Goal: Book appointment/travel/reservation

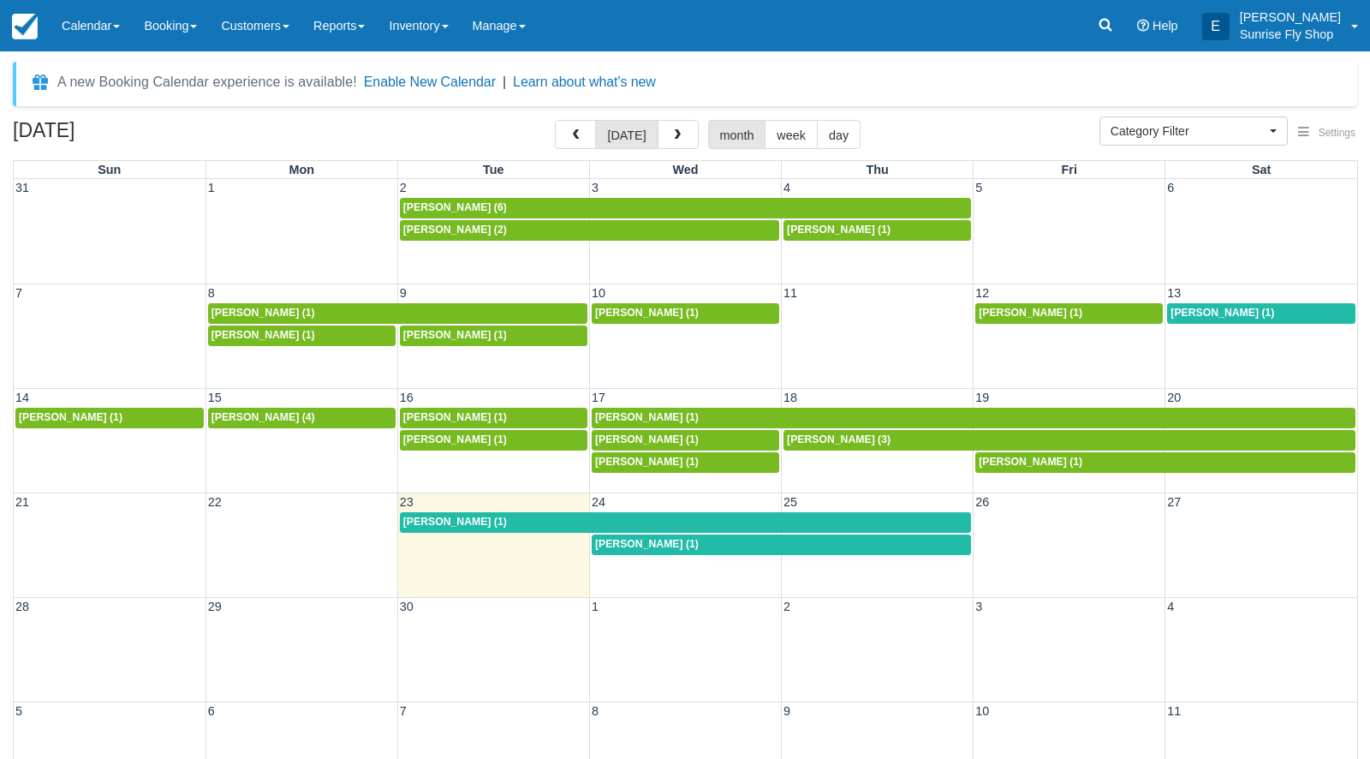
select select
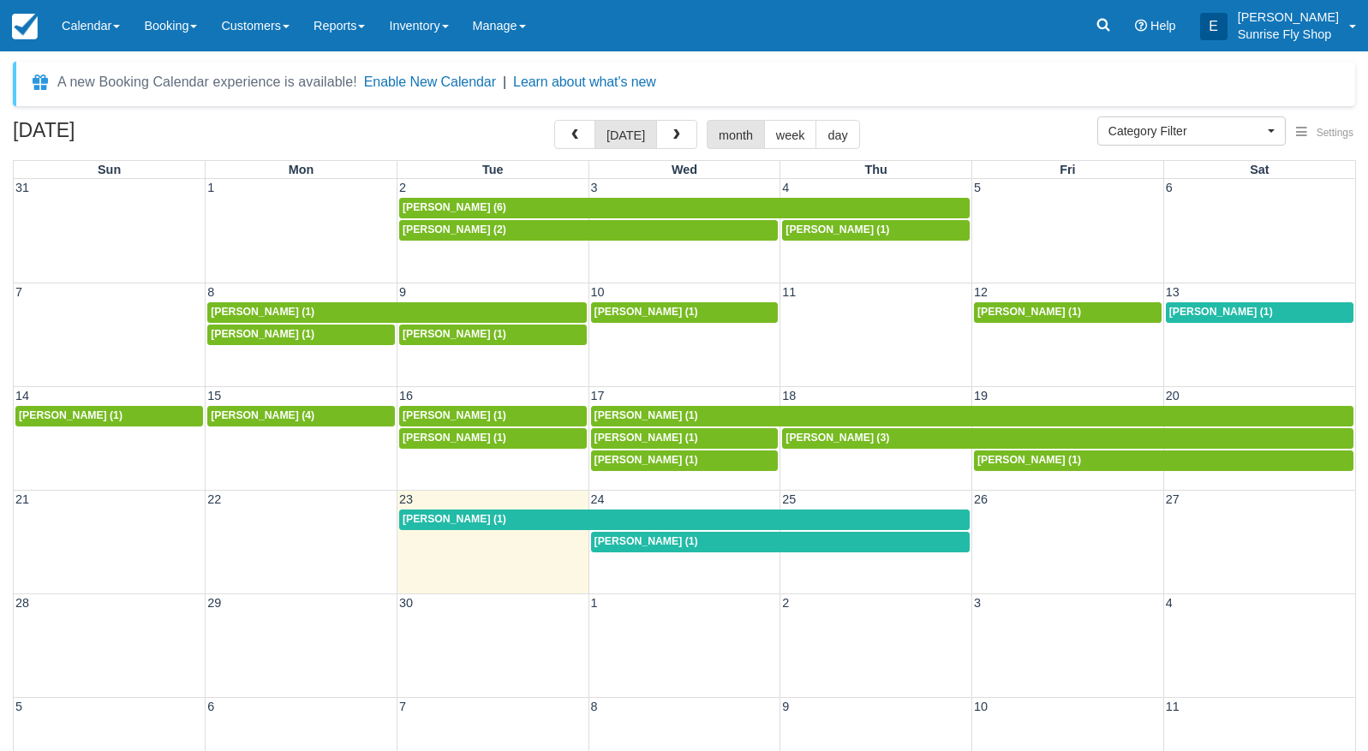
select select
click at [196, 27] on link "Booking" at bounding box center [170, 25] width 77 height 51
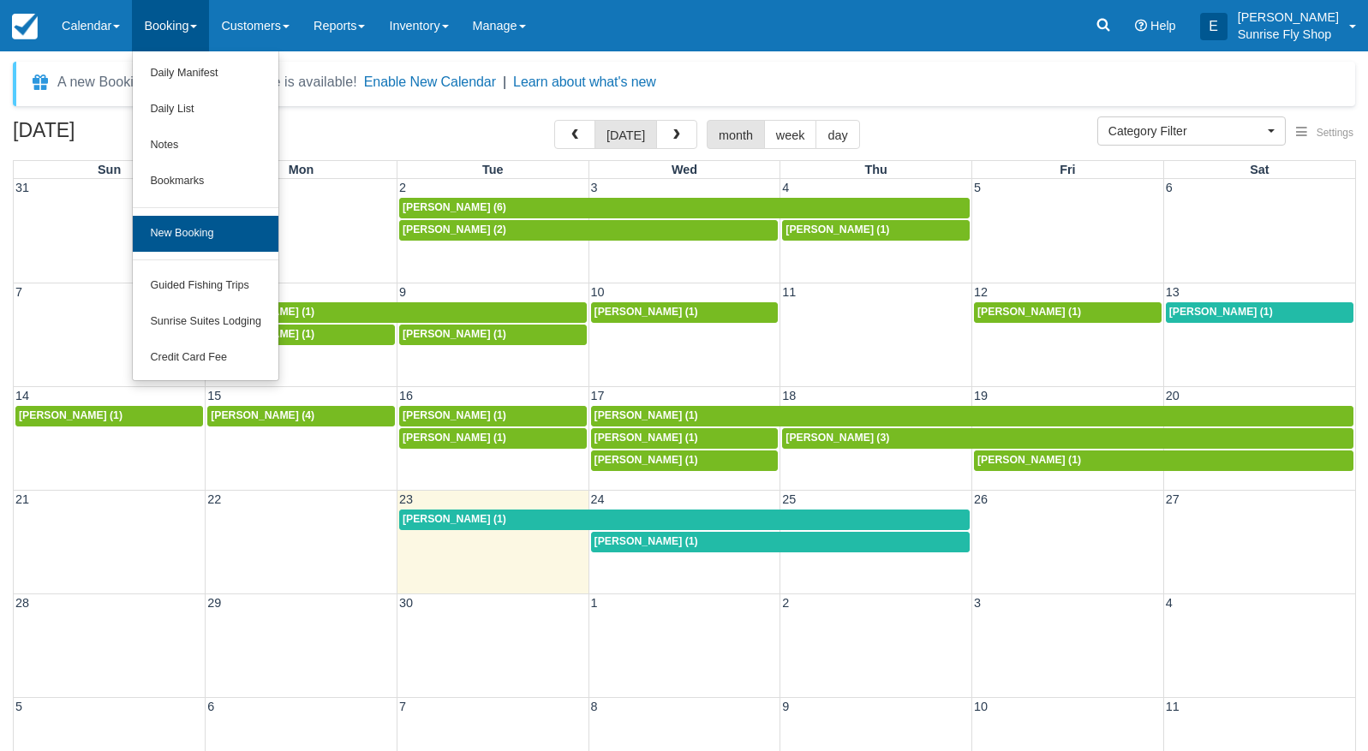
click at [192, 230] on link "New Booking" at bounding box center [206, 234] width 146 height 36
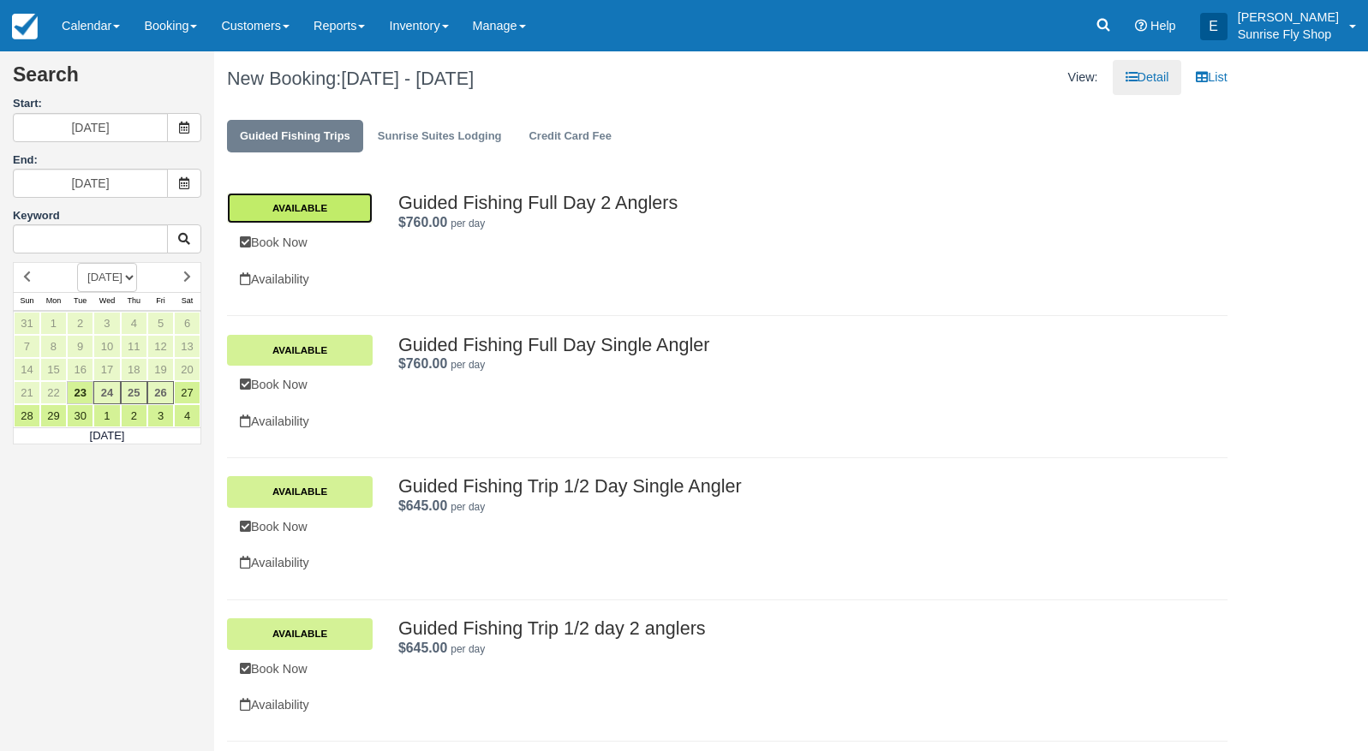
click at [312, 214] on link "Available" at bounding box center [300, 208] width 146 height 31
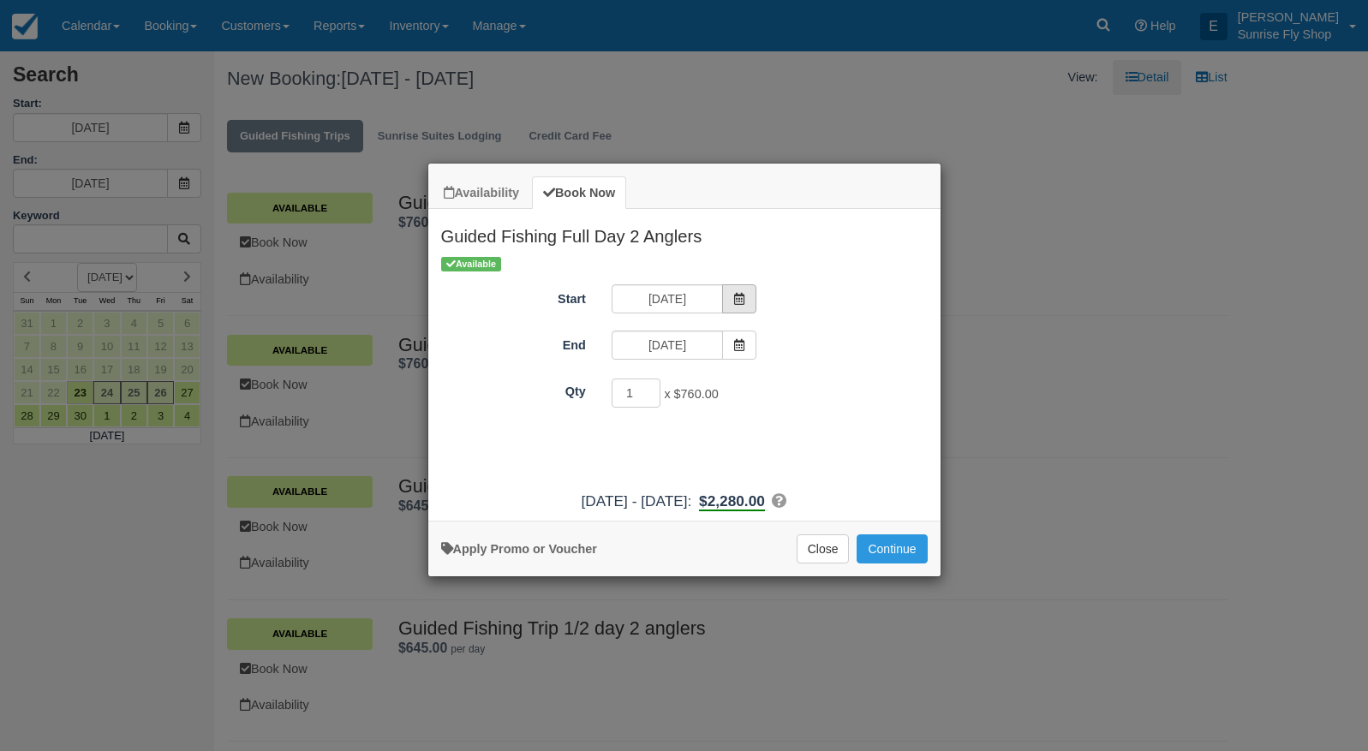
click at [732, 302] on span "Item Modal" at bounding box center [739, 298] width 34 height 29
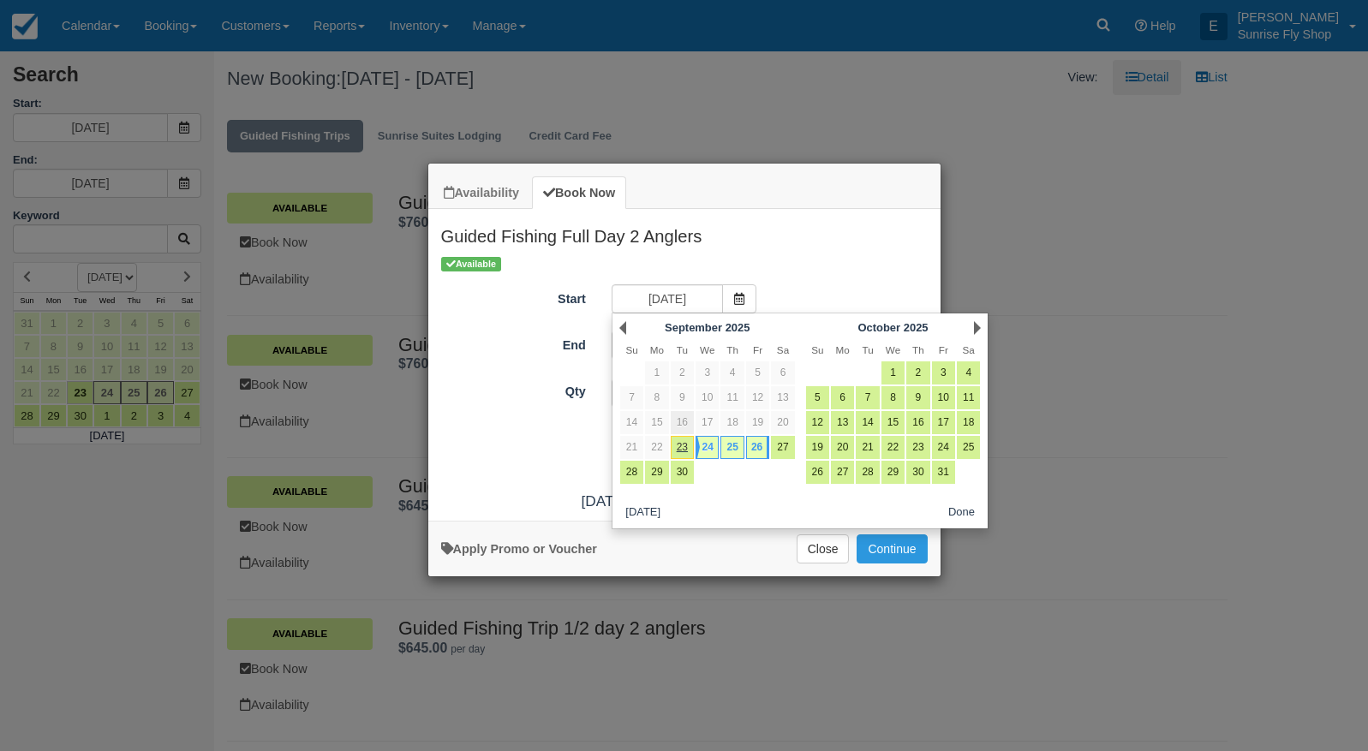
drag, startPoint x: 679, startPoint y: 445, endPoint x: 687, endPoint y: 420, distance: 26.8
click at [679, 445] on link "23" at bounding box center [682, 447] width 23 height 23
type input "09/23/25"
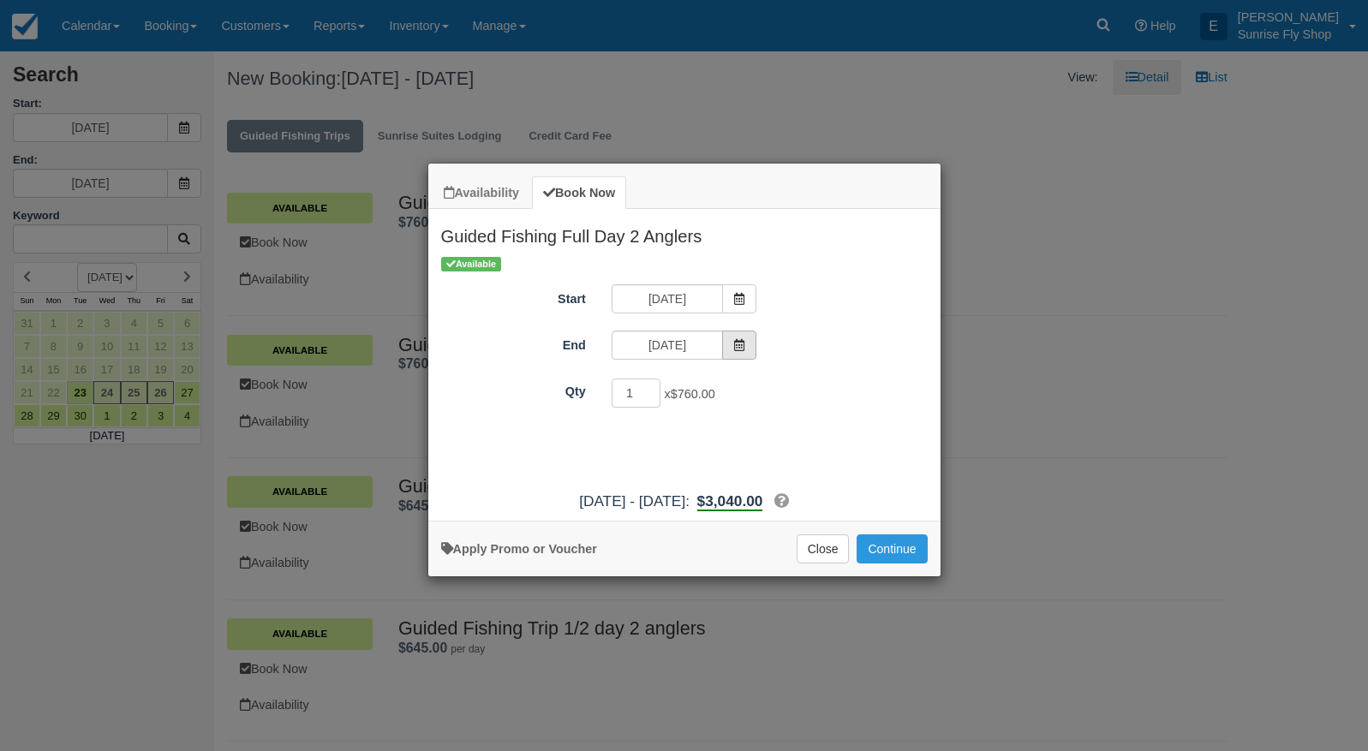
click at [739, 348] on icon "Item Modal" at bounding box center [739, 345] width 12 height 12
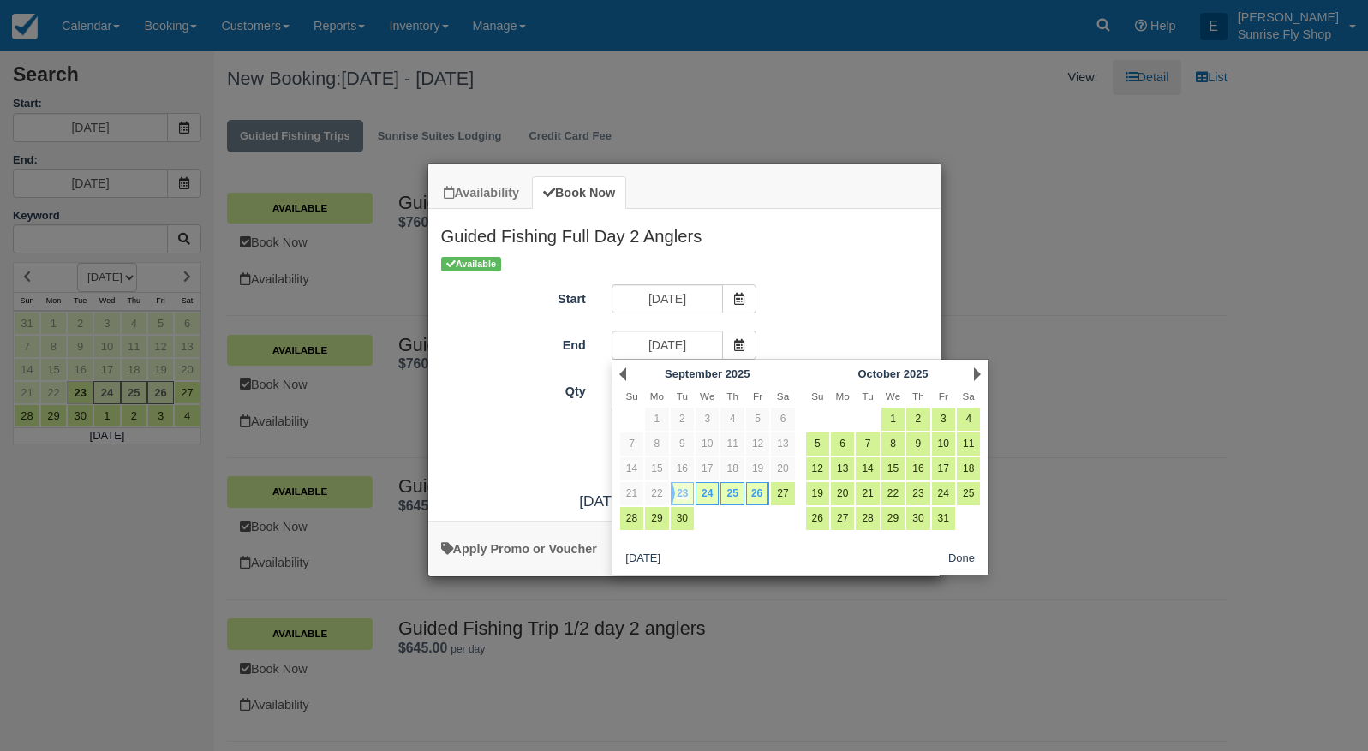
click at [679, 486] on link "23" at bounding box center [682, 493] width 23 height 23
type input "09/23/25"
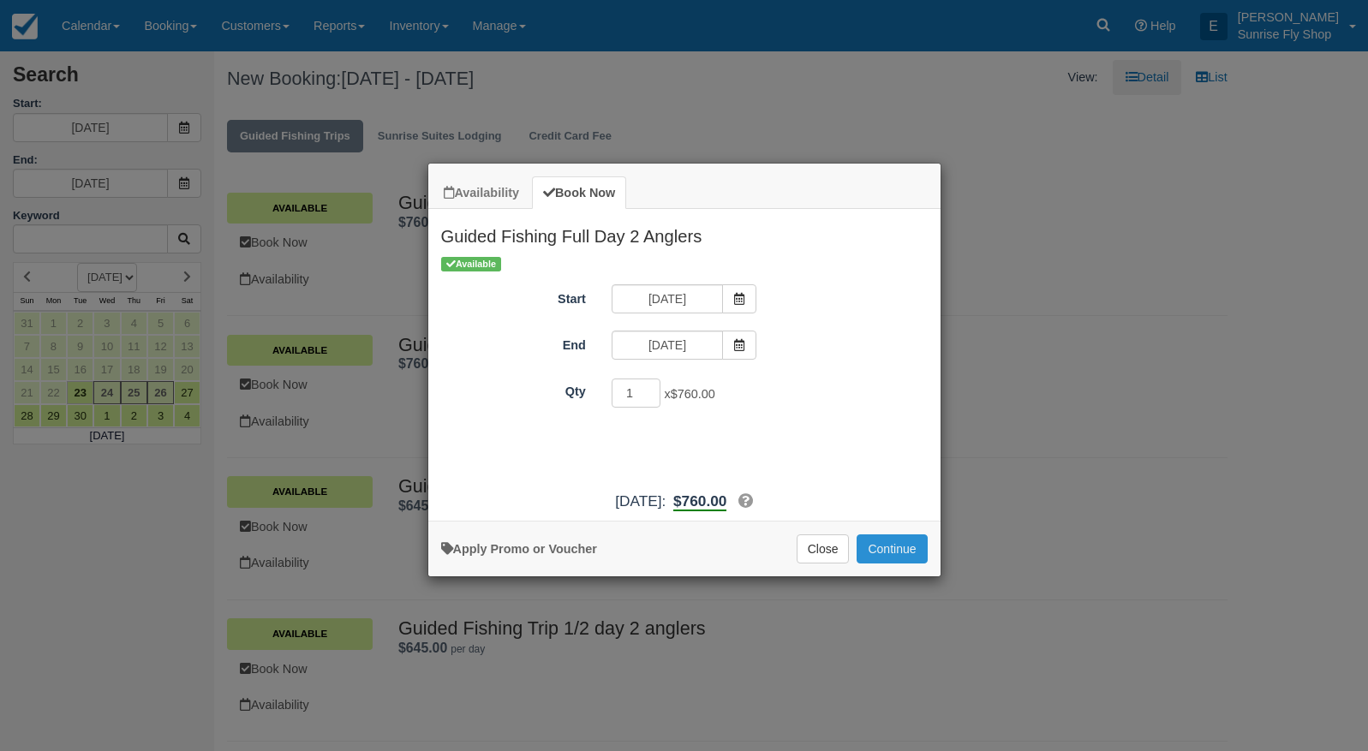
click at [892, 563] on button "Continue" at bounding box center [892, 548] width 70 height 29
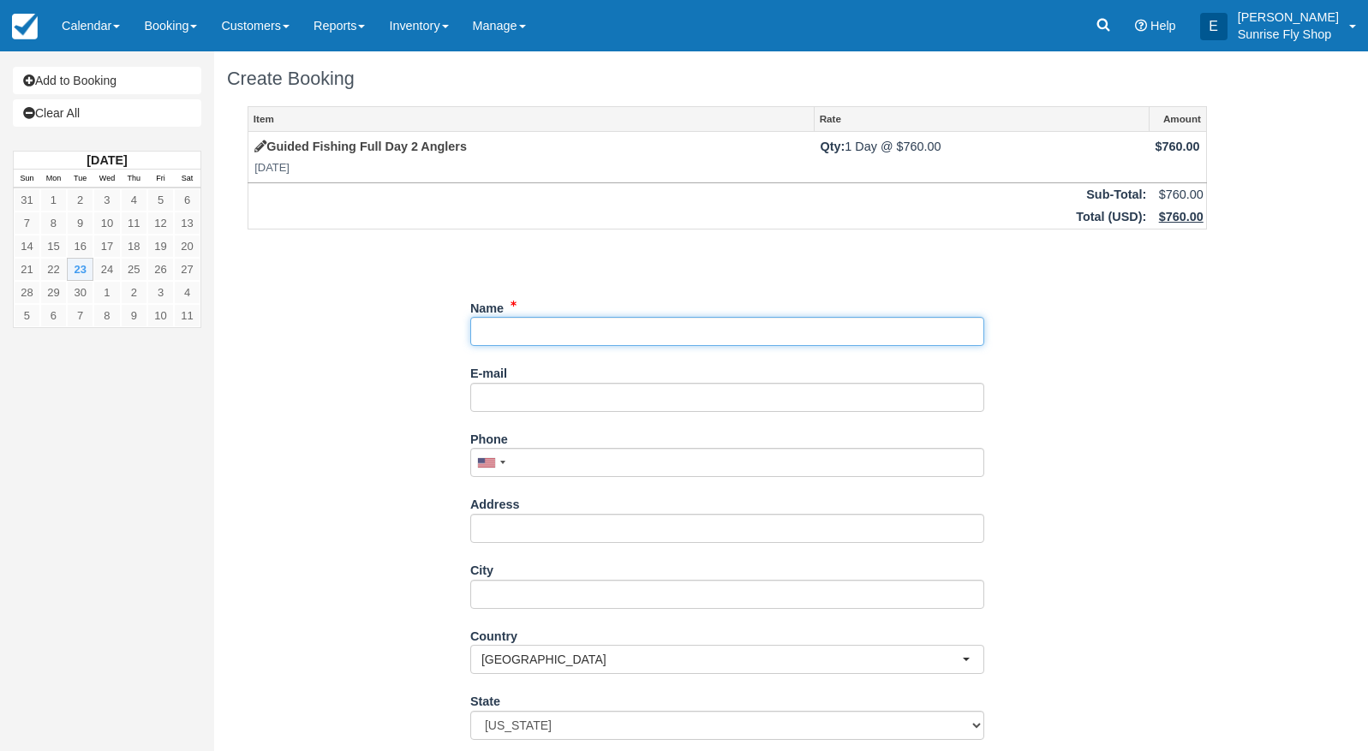
click at [660, 325] on input "Name" at bounding box center [727, 331] width 514 height 29
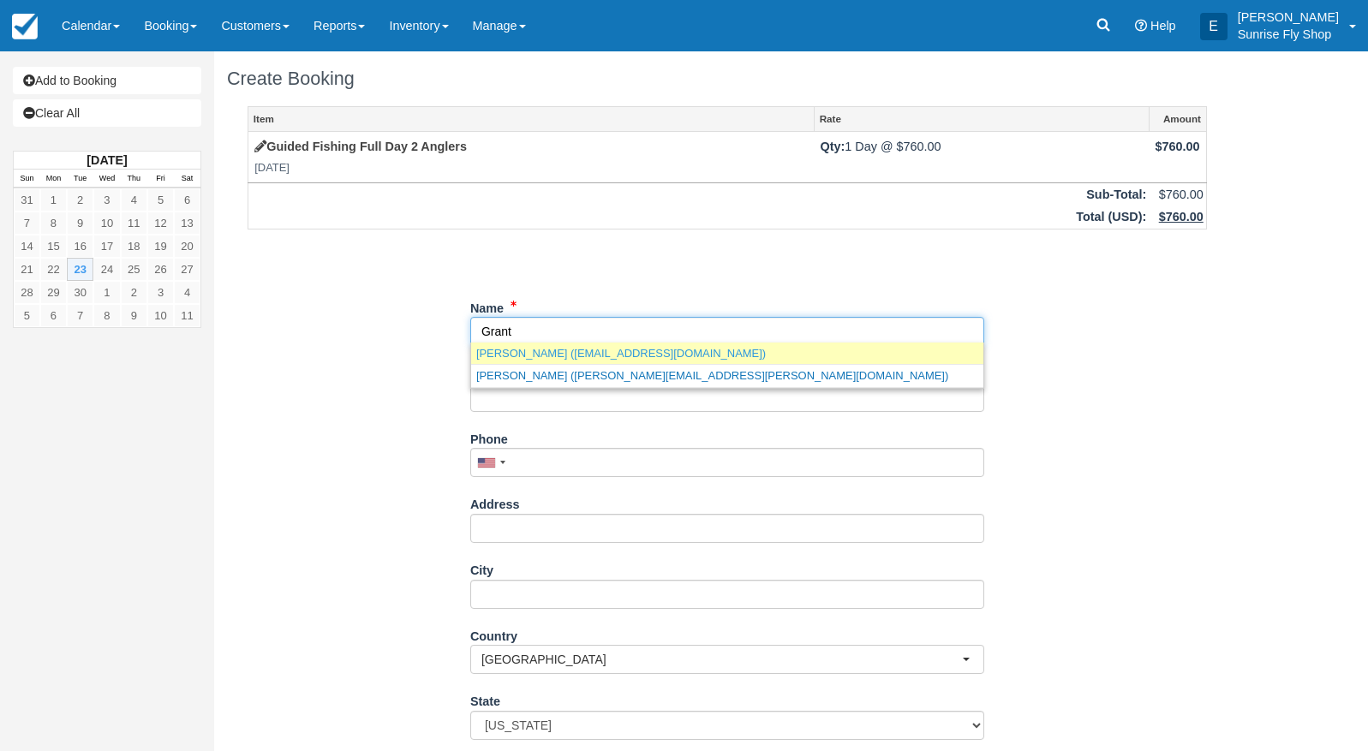
scroll to position [20, 0]
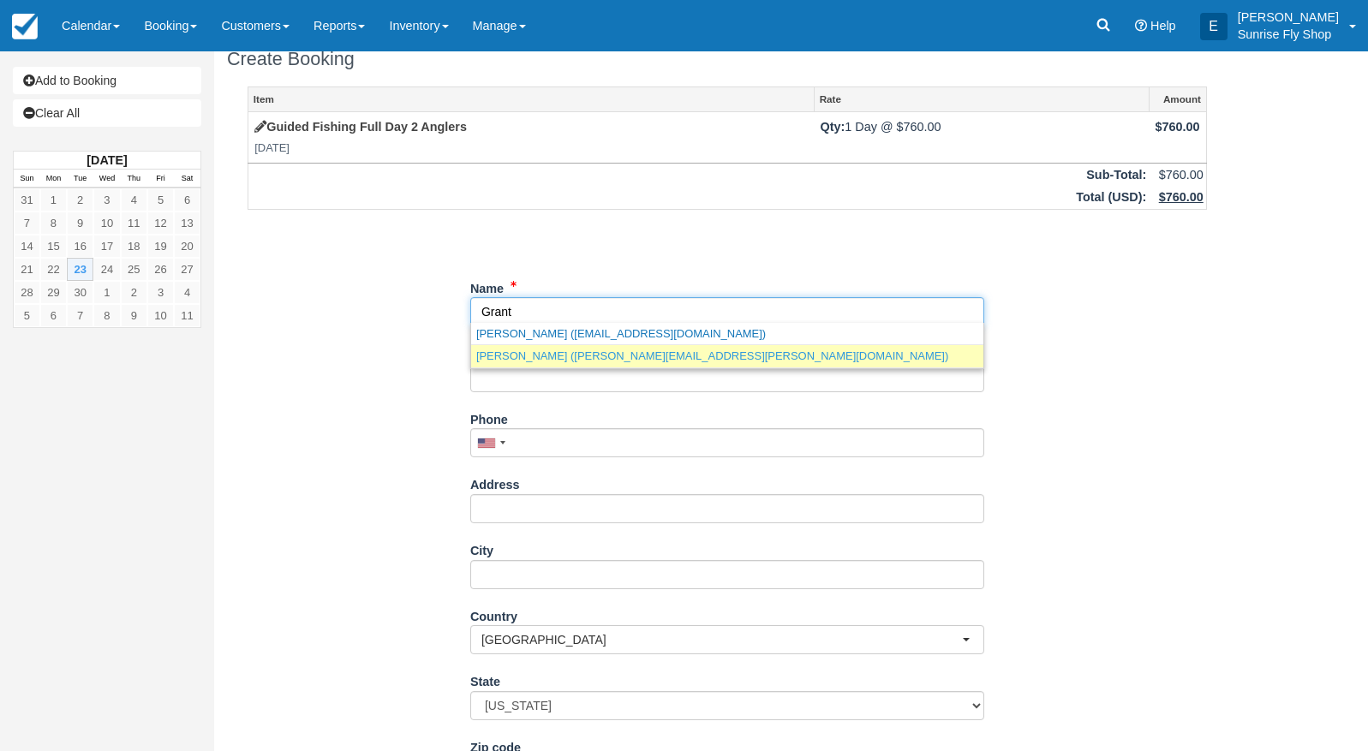
click at [610, 360] on link "Grant Nakamura (grant.nakamura@charter.net)" at bounding box center [727, 355] width 512 height 21
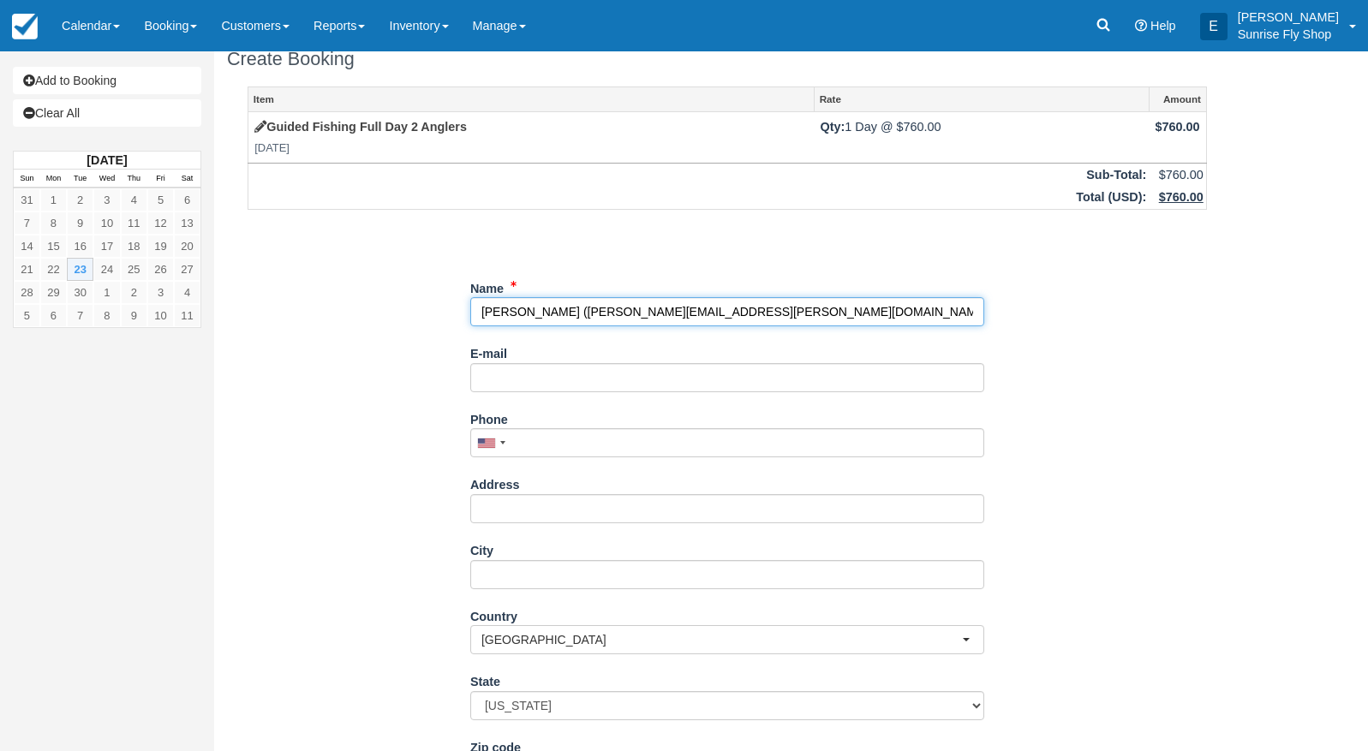
type input "Grant Nakamura"
type input "grant.nakamura@charter.net"
type input "+16129655353"
type input "100 Murray Ave"
type input "Whitefish"
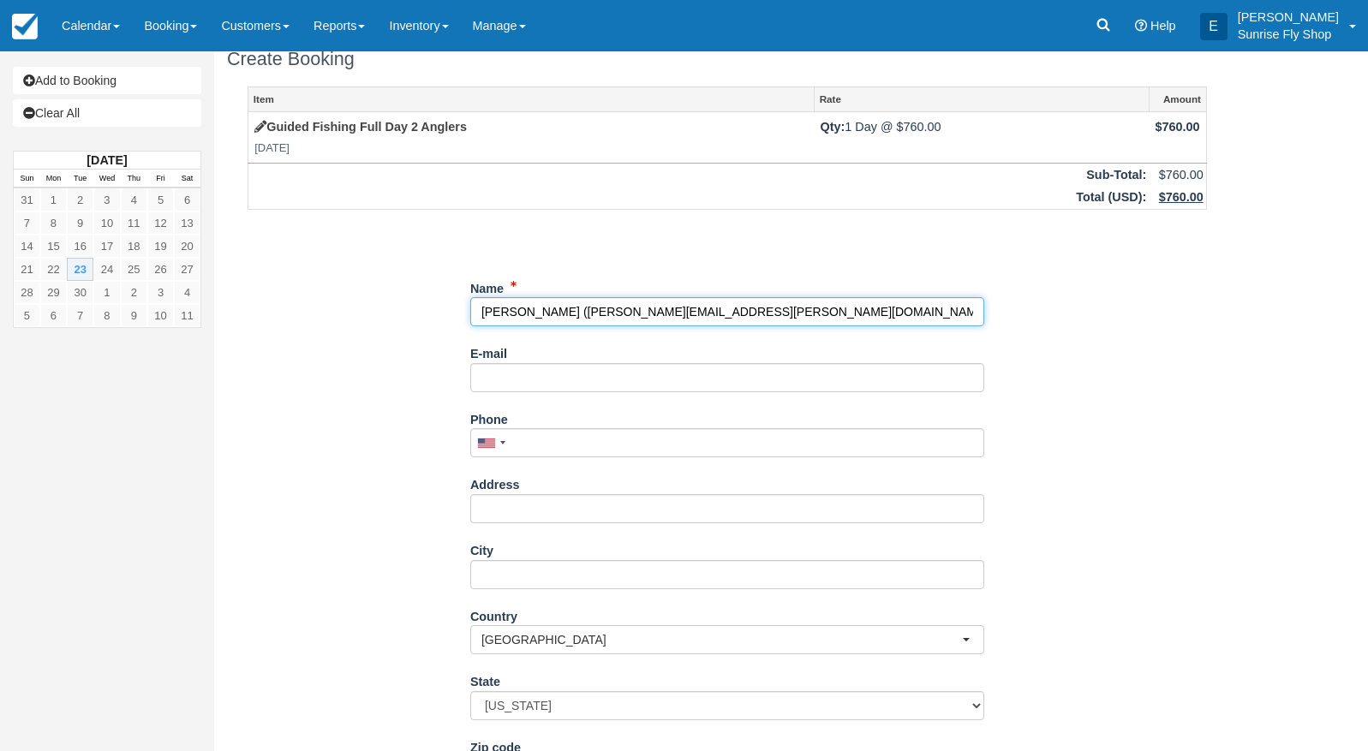
type input "59937"
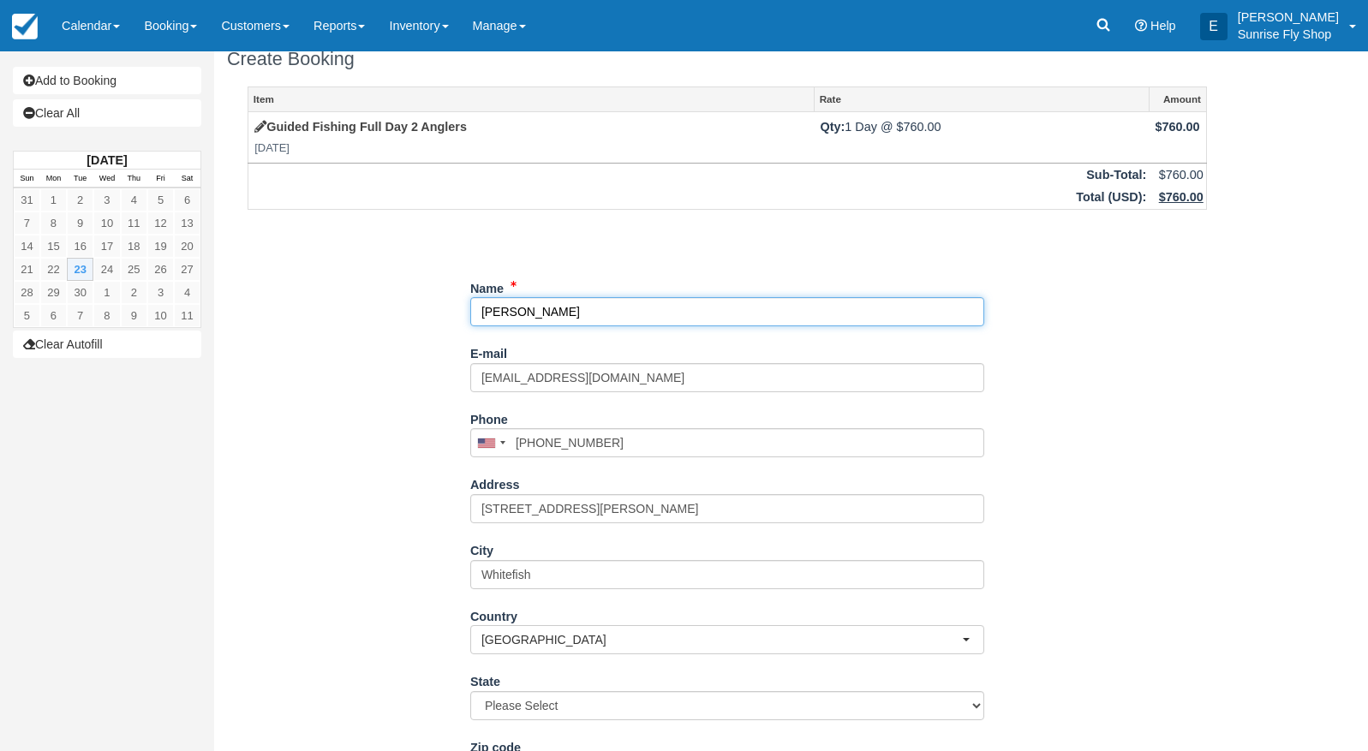
select select "MT"
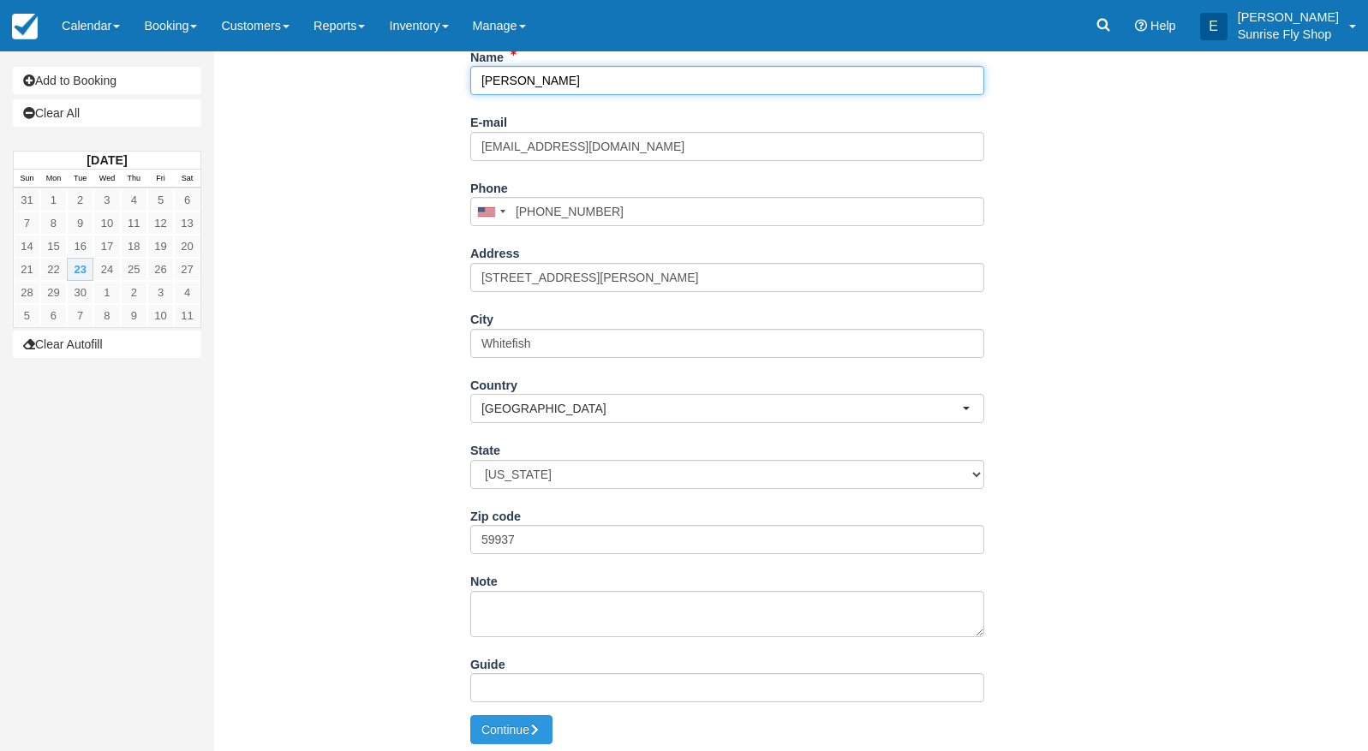
scroll to position [249, 0]
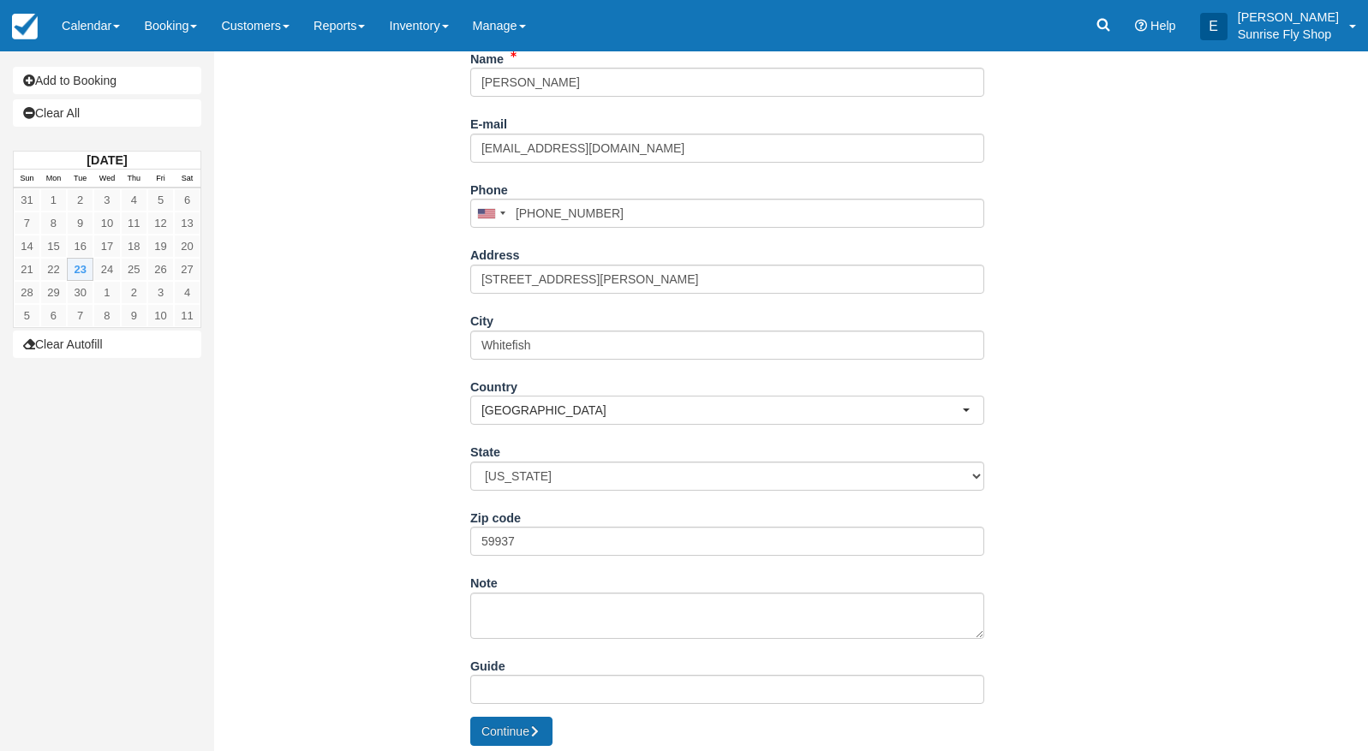
click at [510, 722] on button "Continue" at bounding box center [511, 731] width 82 height 29
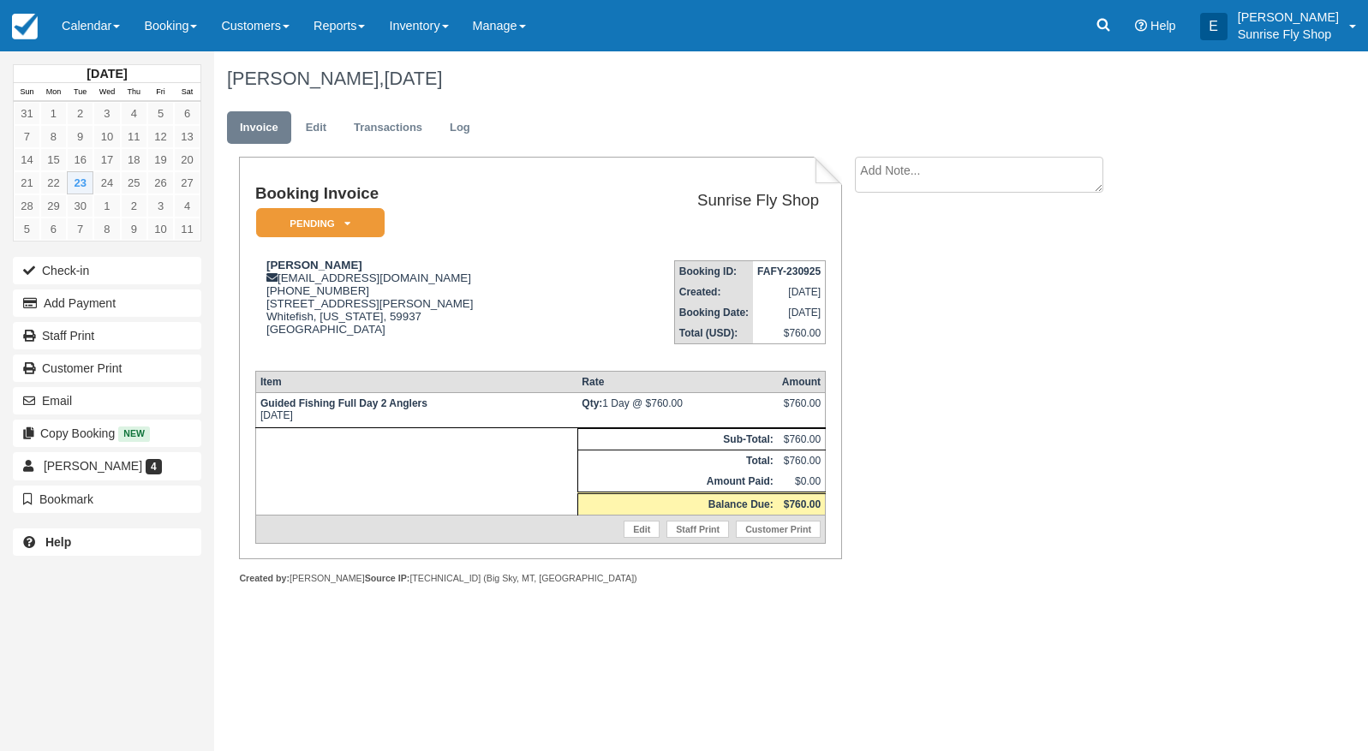
click at [291, 212] on em "Pending" at bounding box center [320, 223] width 128 height 30
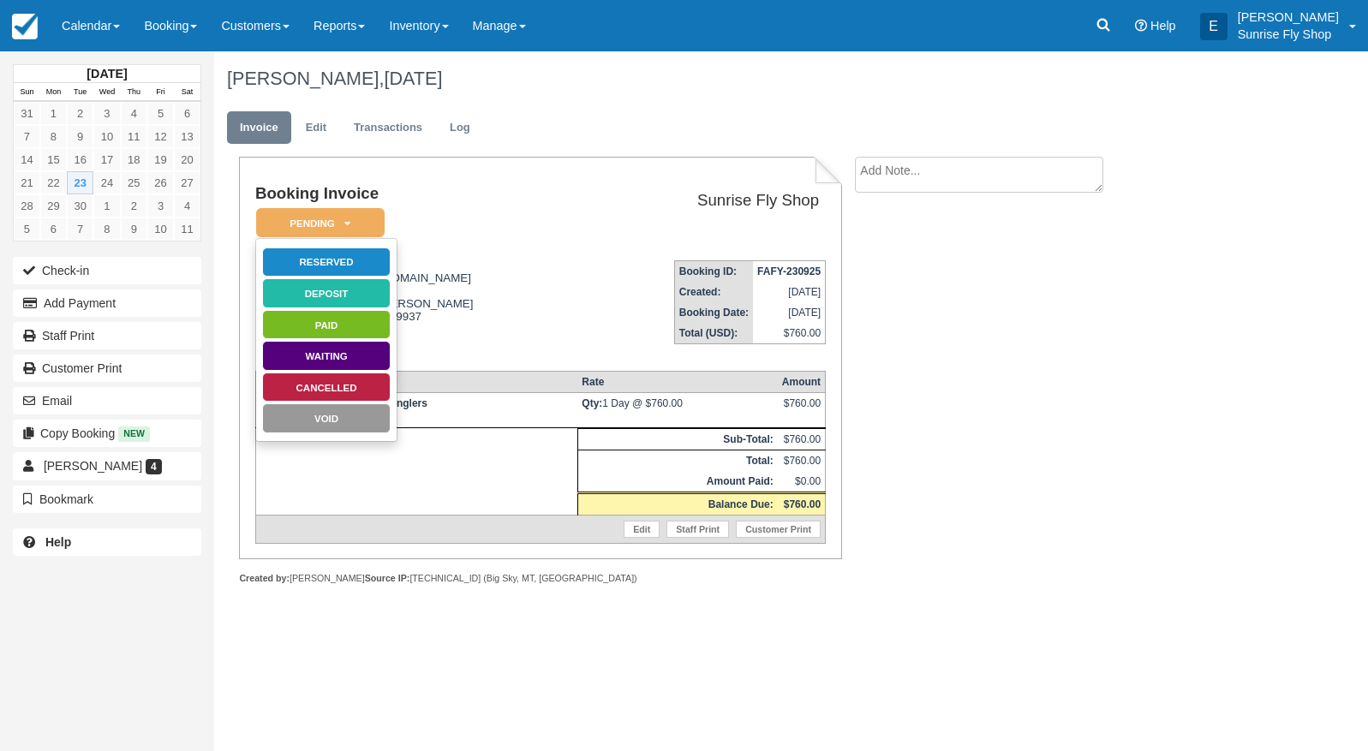
click at [312, 260] on link "Reserved" at bounding box center [326, 263] width 128 height 30
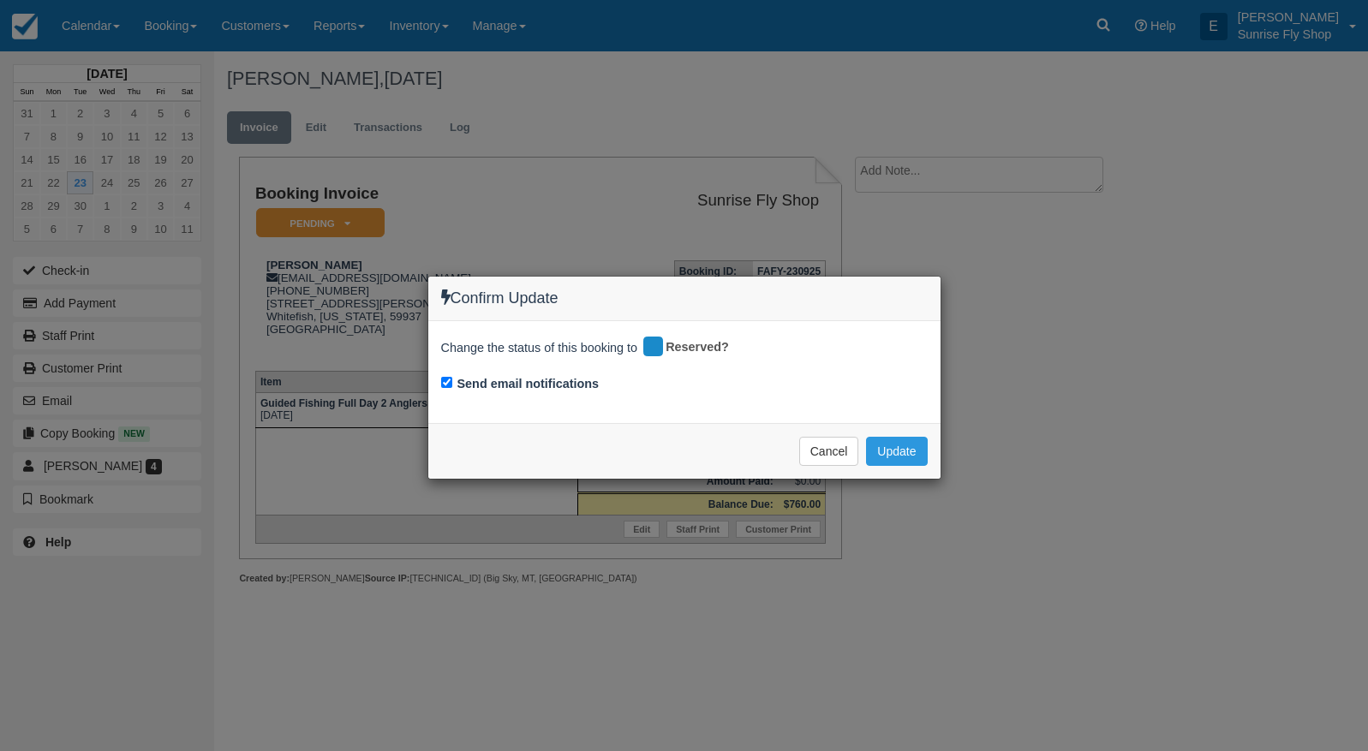
click at [895, 444] on button "Update" at bounding box center [896, 451] width 61 height 29
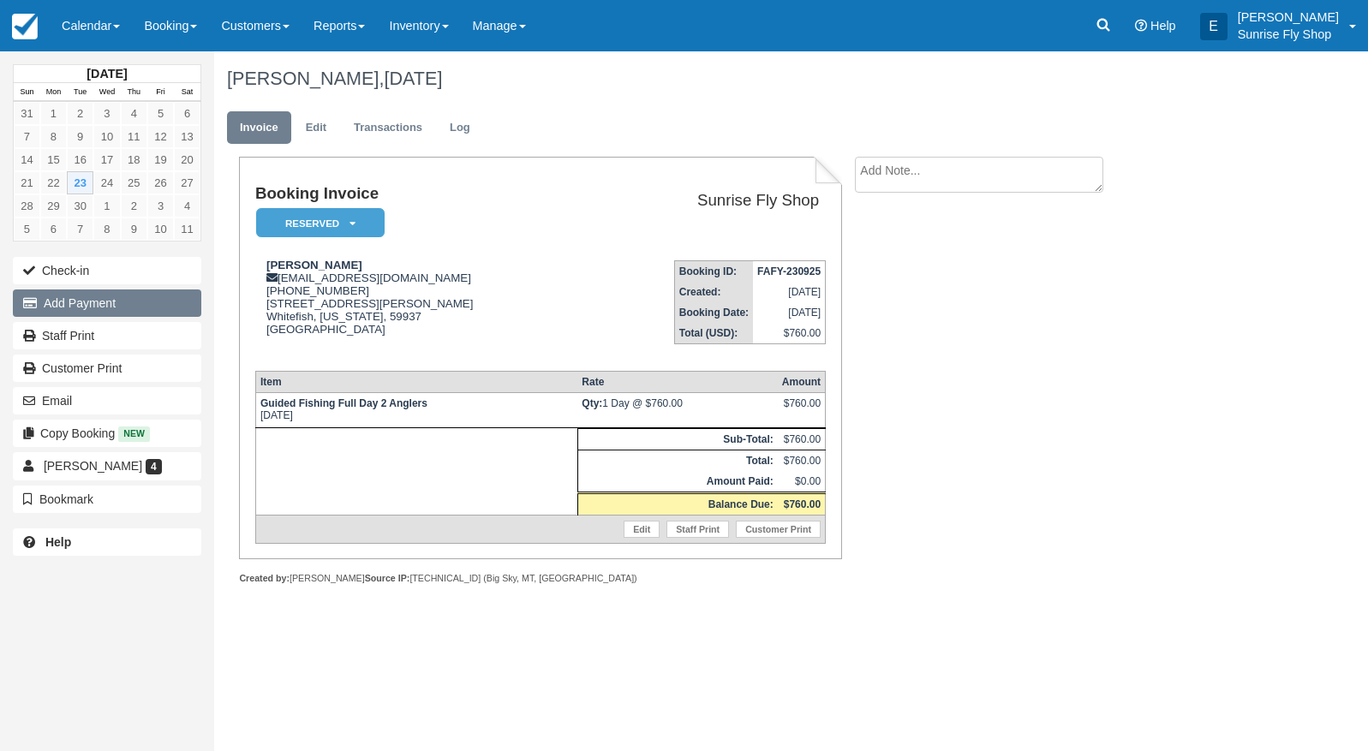
click at [122, 301] on button "Add Payment" at bounding box center [107, 302] width 188 height 27
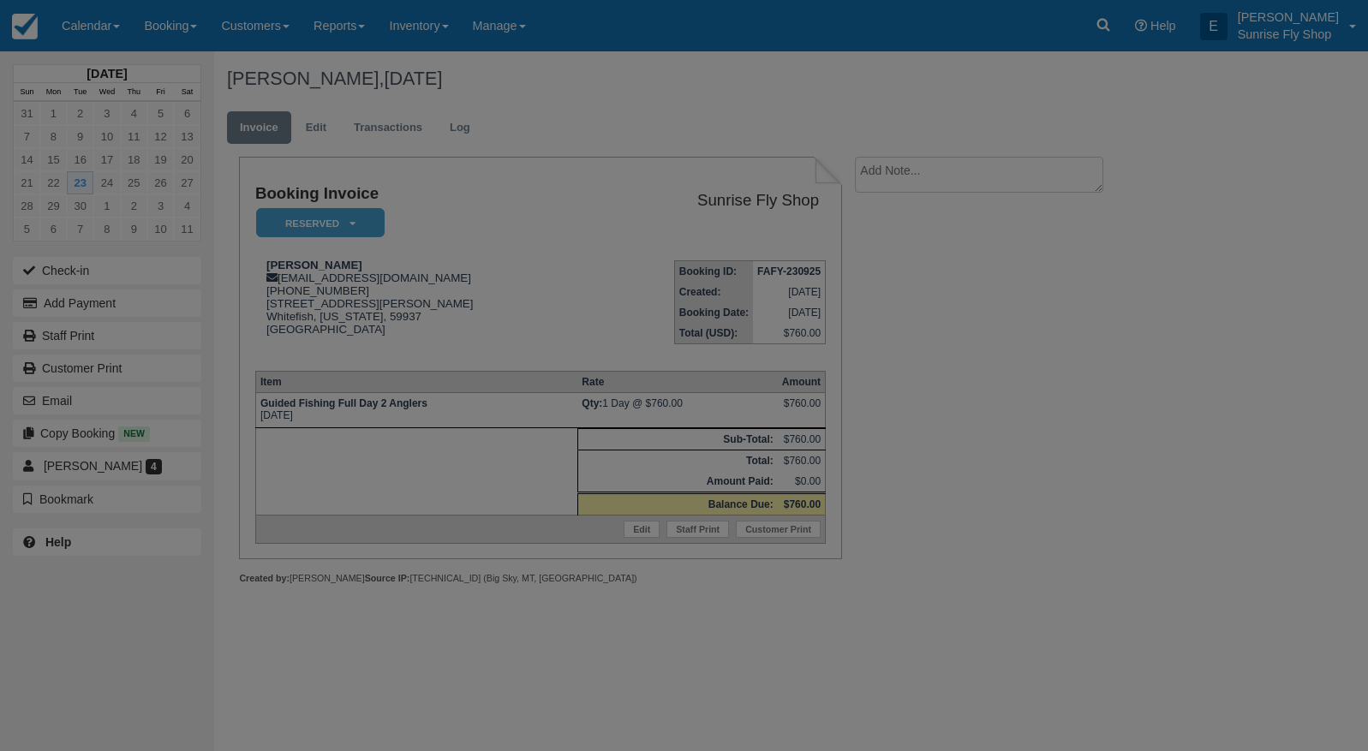
type input "09/23/25"
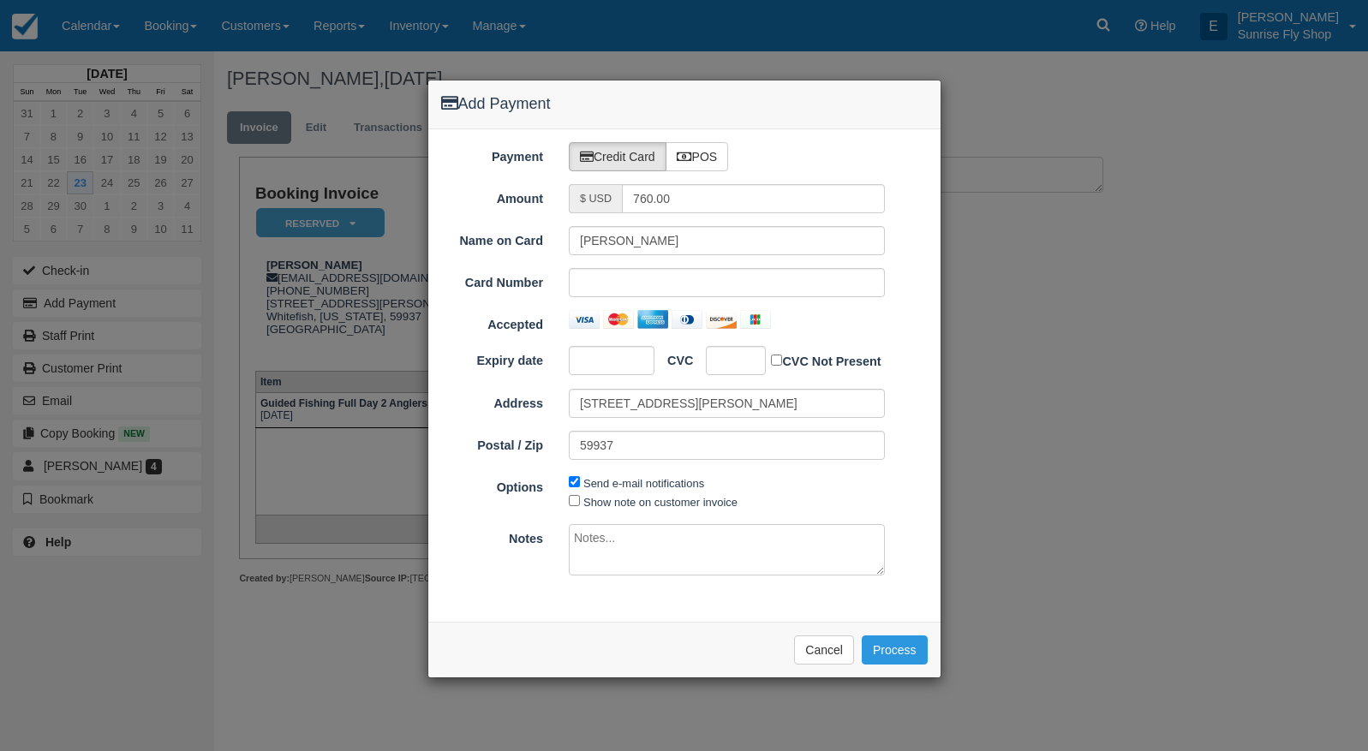
drag, startPoint x: 714, startPoint y: 154, endPoint x: 695, endPoint y: 201, distance: 51.1
click at [714, 154] on label "POS" at bounding box center [697, 156] width 63 height 29
radio input "true"
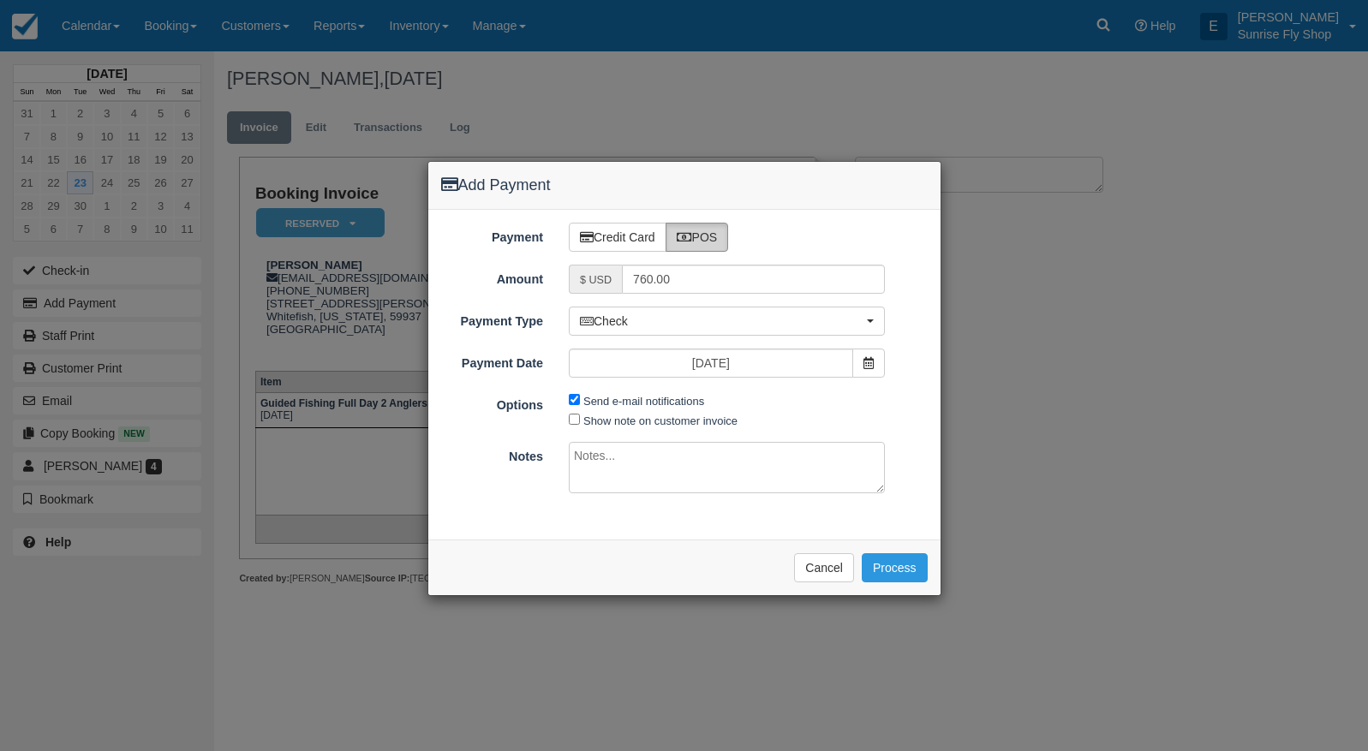
click at [573, 404] on input "Send e-mail notifications" at bounding box center [574, 399] width 11 height 11
checkbox input "false"
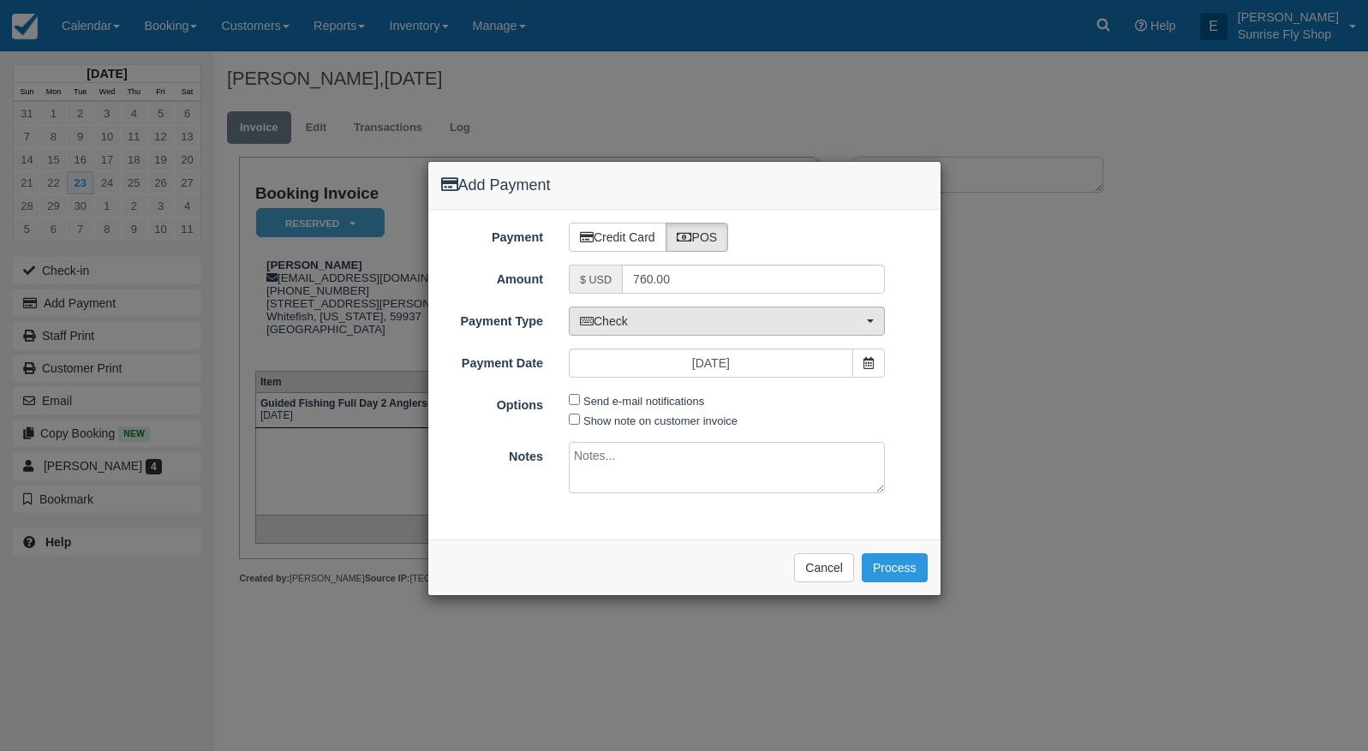
click at [678, 321] on span "Check" at bounding box center [721, 321] width 283 height 17
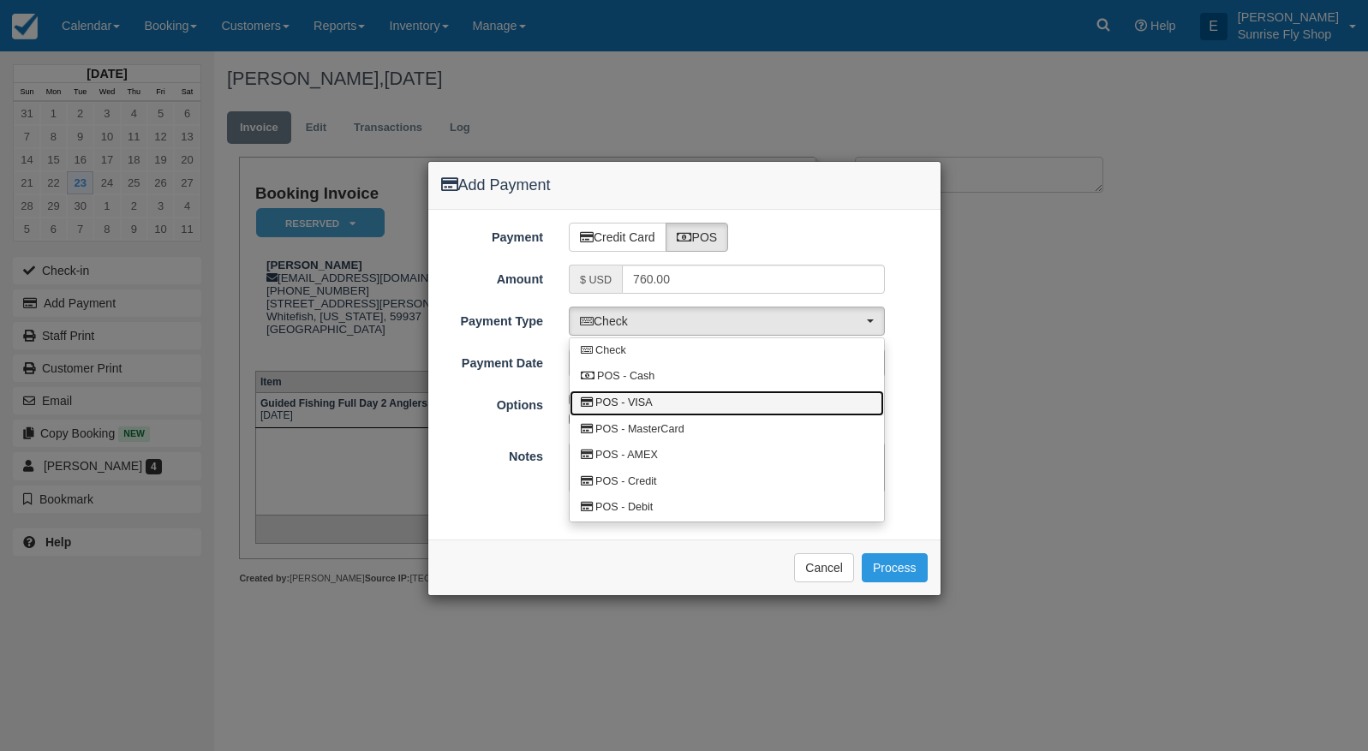
click at [651, 398] on span "POS - VISA" at bounding box center [623, 403] width 57 height 15
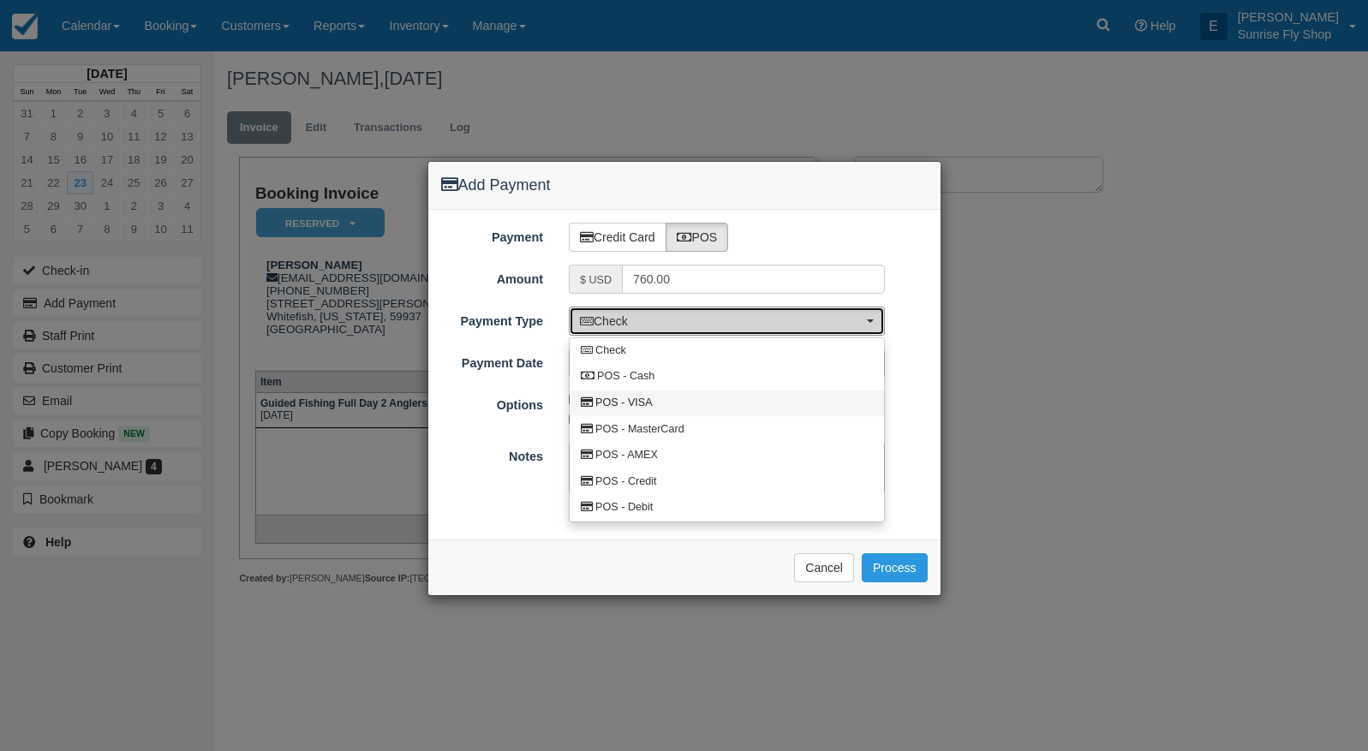
select select "VISA"
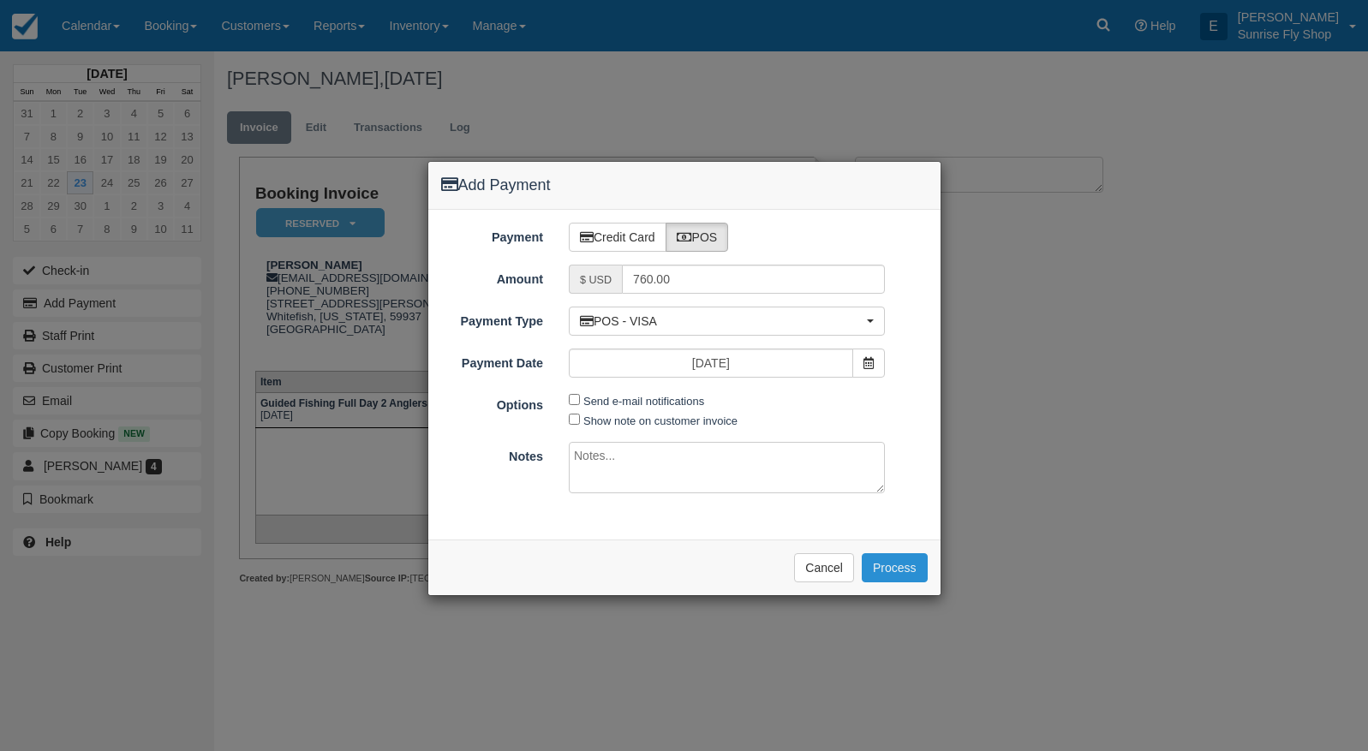
click at [891, 553] on button "Process" at bounding box center [895, 567] width 66 height 29
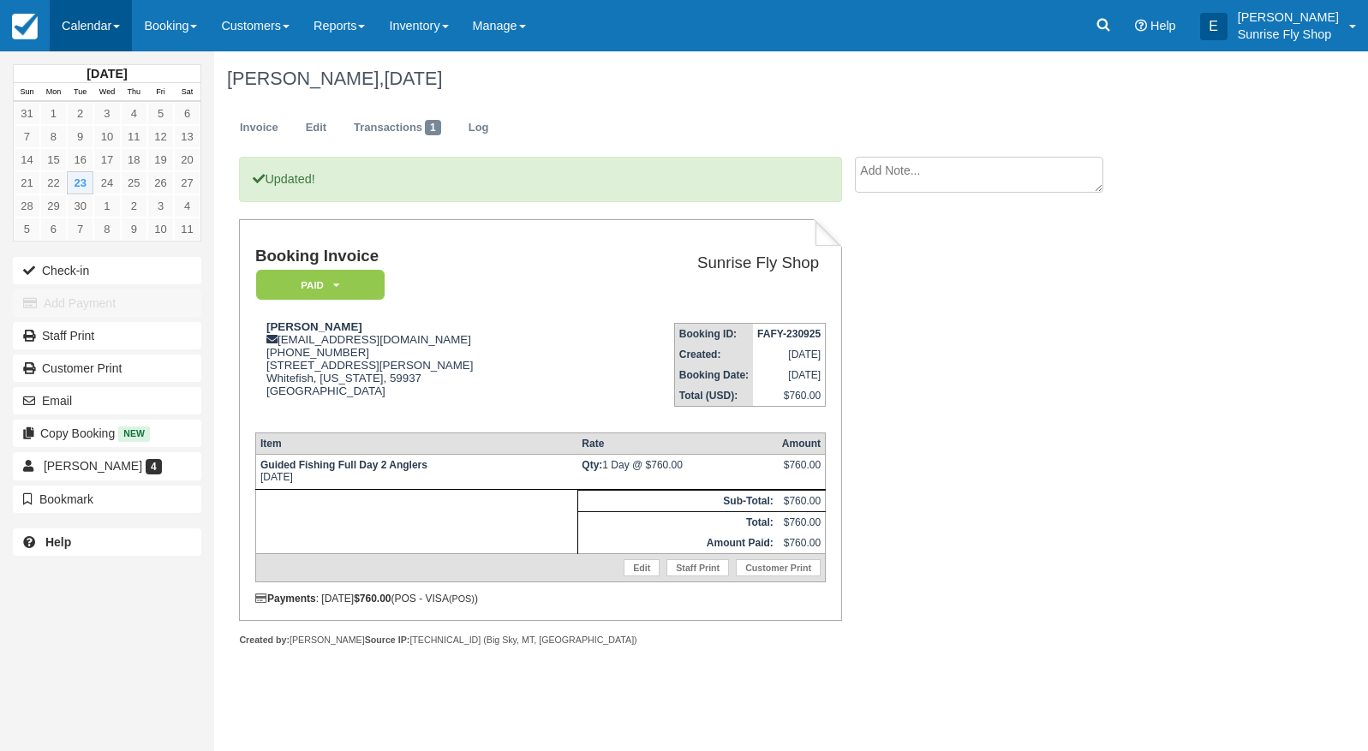
click at [93, 24] on link "Calendar" at bounding box center [91, 25] width 82 height 51
click at [126, 155] on link "Month" at bounding box center [118, 162] width 135 height 36
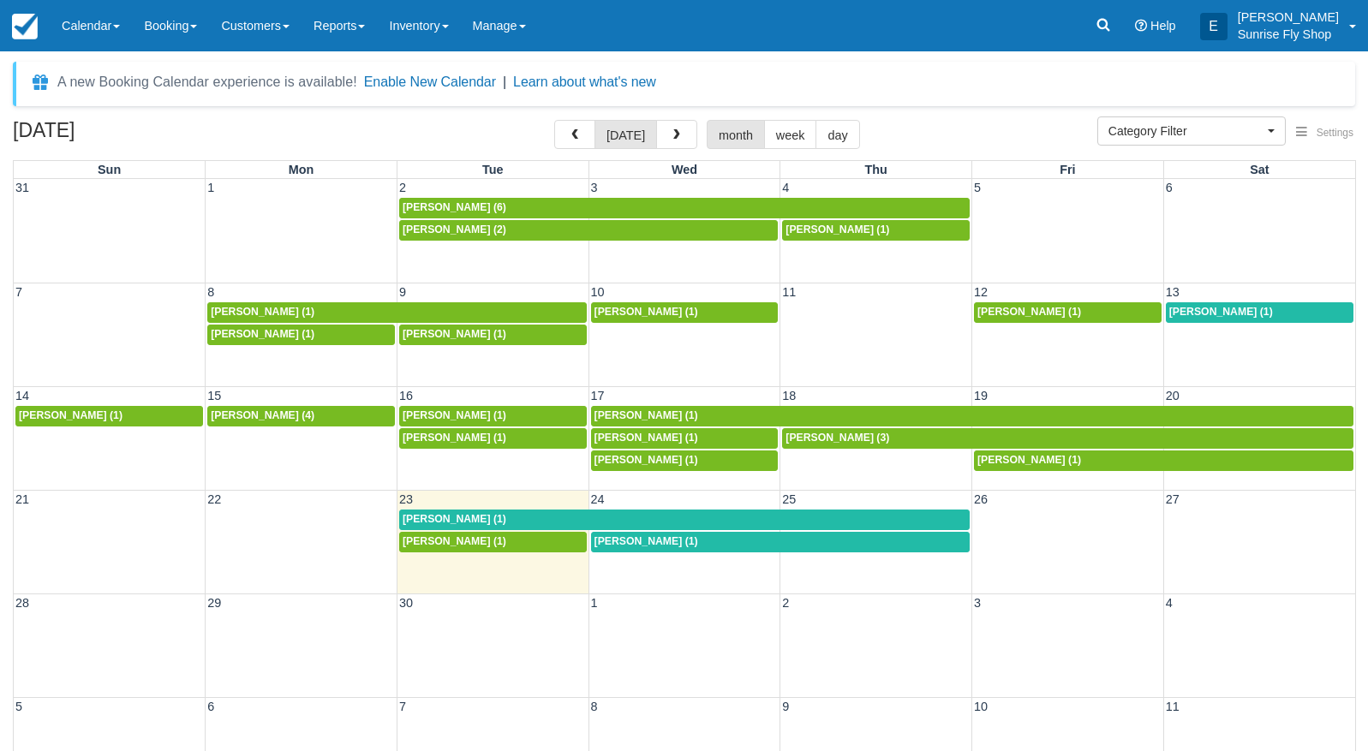
select select
